Goal: Task Accomplishment & Management: Manage account settings

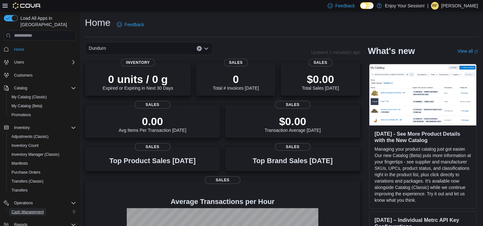
click at [31, 210] on span "Cash Management" at bounding box center [27, 212] width 32 height 5
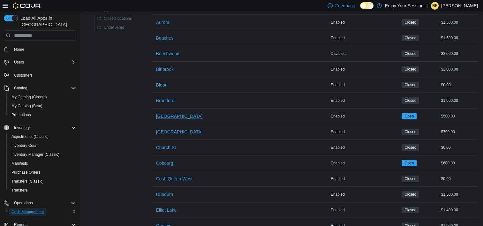
scroll to position [128, 0]
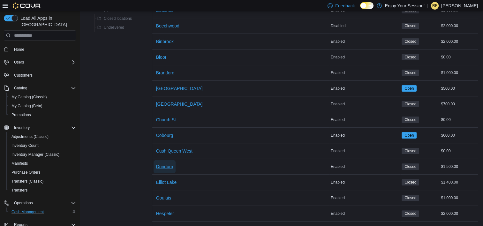
click at [166, 170] on span "Dundurn" at bounding box center [164, 166] width 17 height 13
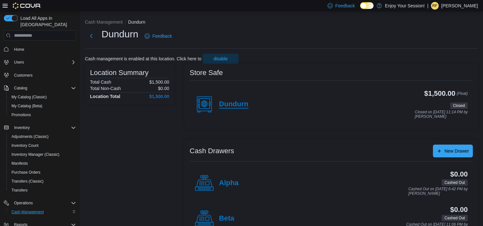
click at [235, 106] on h4 "Dundurn" at bounding box center [233, 104] width 29 height 8
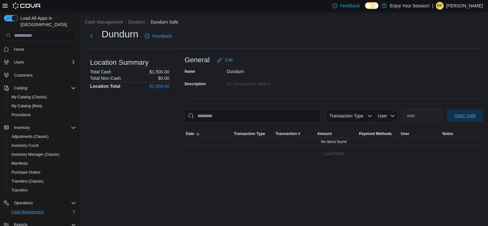
click at [461, 117] on span "Open Safe" at bounding box center [465, 115] width 21 height 6
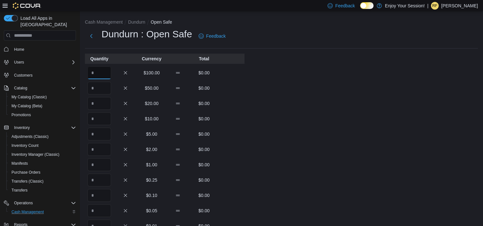
click at [104, 76] on input "Quantity" at bounding box center [100, 72] width 24 height 13
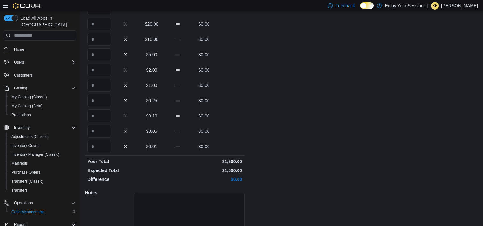
scroll to position [118, 0]
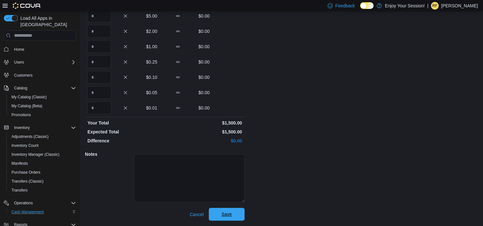
type input "**"
click at [234, 208] on span "Save" at bounding box center [227, 214] width 28 height 13
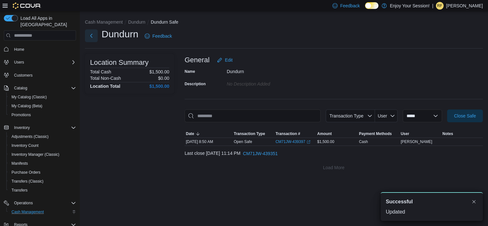
click at [90, 38] on button "Next" at bounding box center [91, 35] width 13 height 13
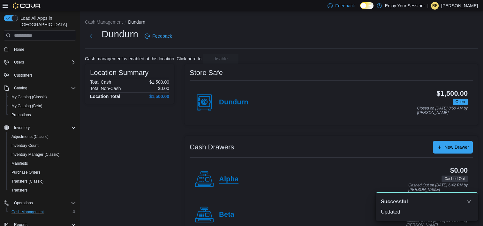
click at [235, 182] on h4 "Alpha" at bounding box center [228, 179] width 19 height 8
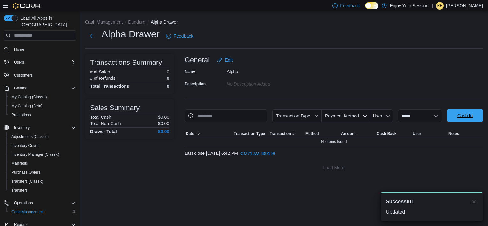
click at [455, 117] on span "Cash In" at bounding box center [465, 115] width 28 height 13
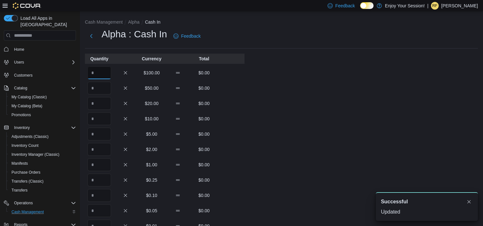
click at [93, 72] on input "Quantity" at bounding box center [100, 72] width 24 height 13
type input "*"
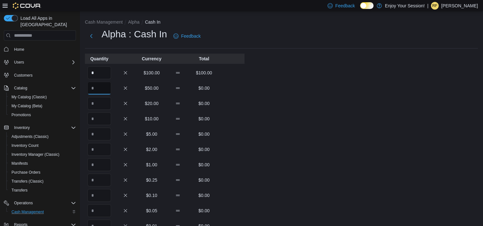
click at [102, 90] on input "Quantity" at bounding box center [100, 88] width 24 height 13
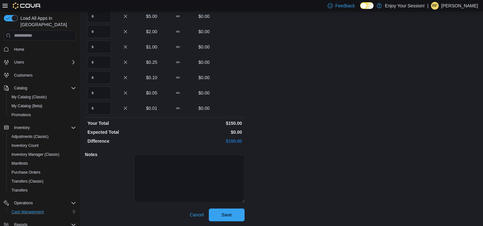
scroll to position [118, 0]
type input "*"
click at [226, 220] on span "Save" at bounding box center [227, 214] width 28 height 13
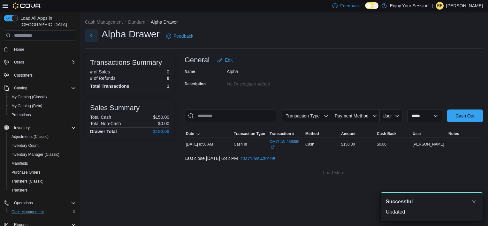
click at [92, 36] on button "Next" at bounding box center [91, 35] width 13 height 13
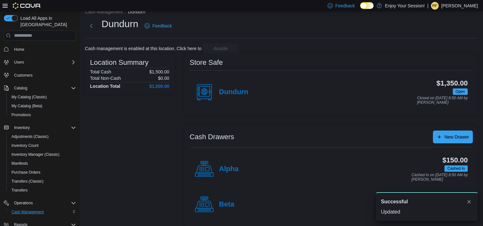
scroll to position [16, 0]
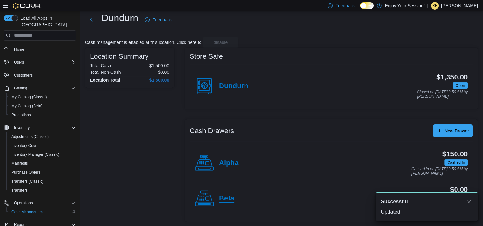
click at [229, 195] on h4 "Beta" at bounding box center [226, 199] width 15 height 8
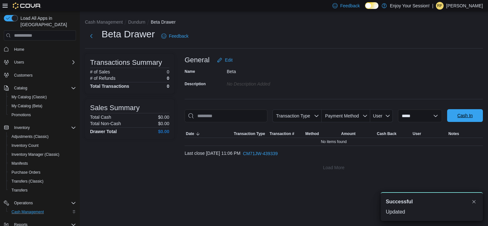
click at [472, 111] on span "Cash In" at bounding box center [465, 115] width 28 height 13
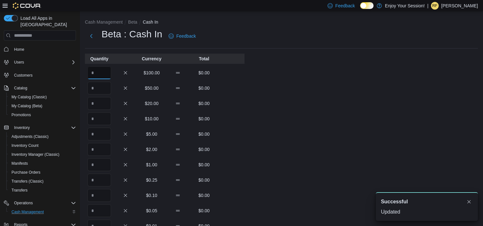
click at [99, 75] on input "Quantity" at bounding box center [100, 72] width 24 height 13
type input "*"
click at [103, 90] on input "Quantity" at bounding box center [100, 88] width 24 height 13
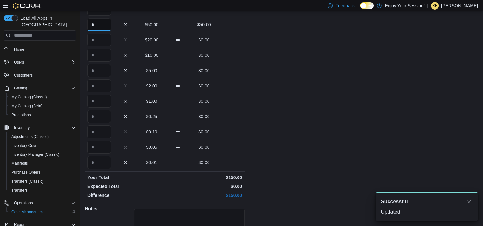
scroll to position [118, 0]
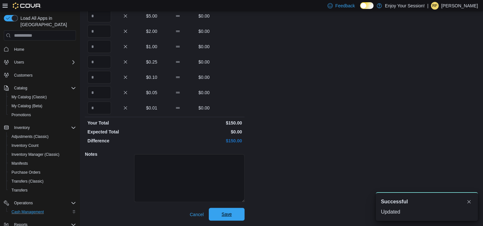
type input "*"
click at [233, 218] on span "Save" at bounding box center [227, 214] width 28 height 13
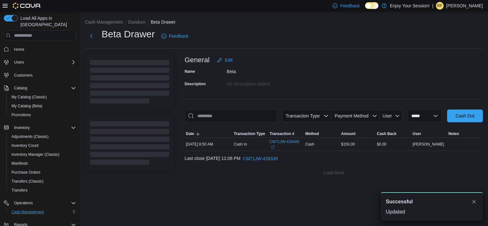
click at [34, 45] on span "Home" at bounding box center [43, 49] width 65 height 8
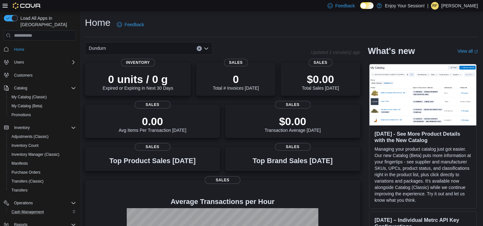
click at [191, 13] on div "Home Feedback Dundurn Updated 1 minute(s) ago 0 units / 0 g Expired or Expiring…" at bounding box center [281, 163] width 403 height 304
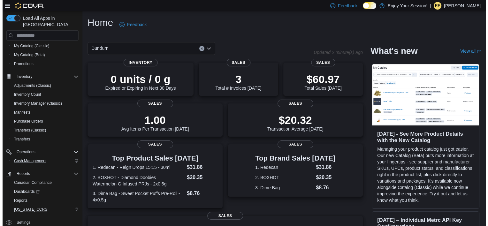
scroll to position [51, 0]
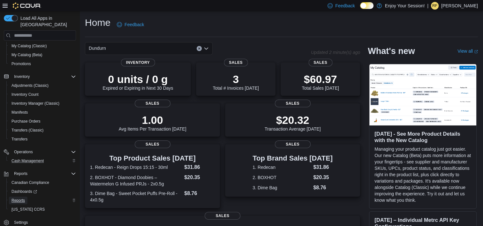
click at [25, 197] on link "Reports" at bounding box center [18, 201] width 19 height 8
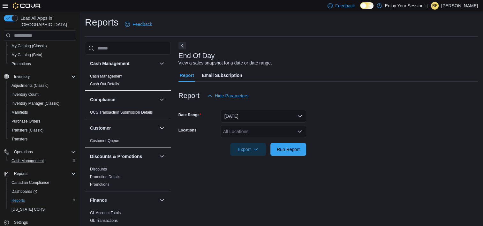
scroll to position [4, 0]
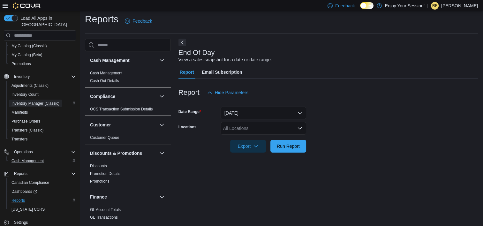
click at [34, 101] on span "Inventory Manager (Classic)" at bounding box center [35, 103] width 48 height 5
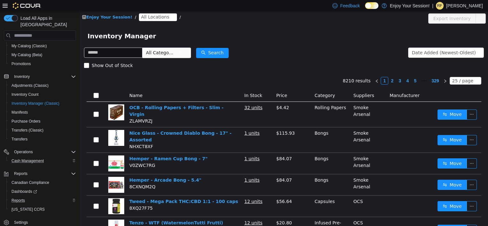
click at [144, 17] on span "All Locations" at bounding box center [155, 16] width 28 height 7
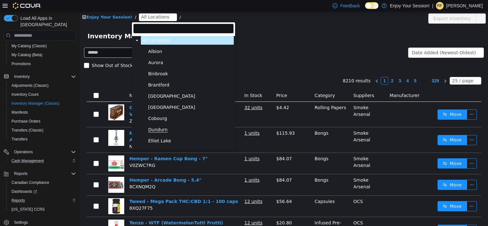
click at [157, 133] on span "Dundurn" at bounding box center [157, 129] width 19 height 5
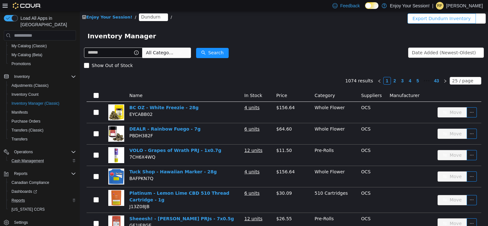
click at [437, 19] on button "Export Dundurn Inventory" at bounding box center [442, 18] width 68 height 10
